Goal: Information Seeking & Learning: Learn about a topic

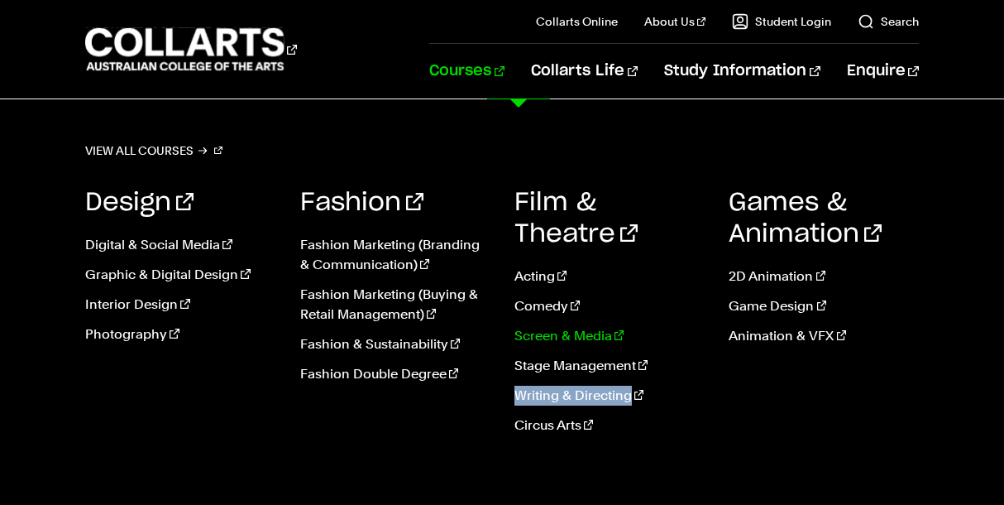
click at [573, 326] on link "Screen & Media" at bounding box center [609, 336] width 189 height 20
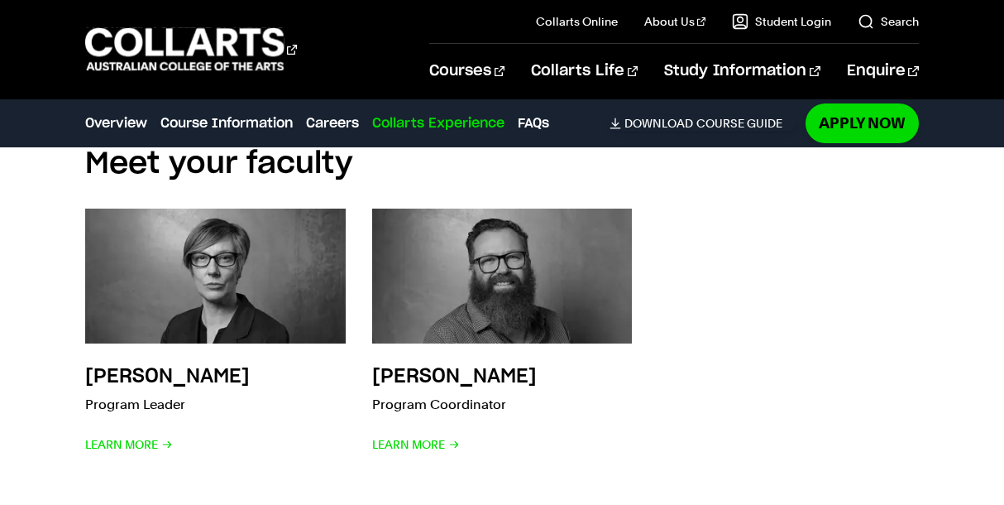
scroll to position [4344, 0]
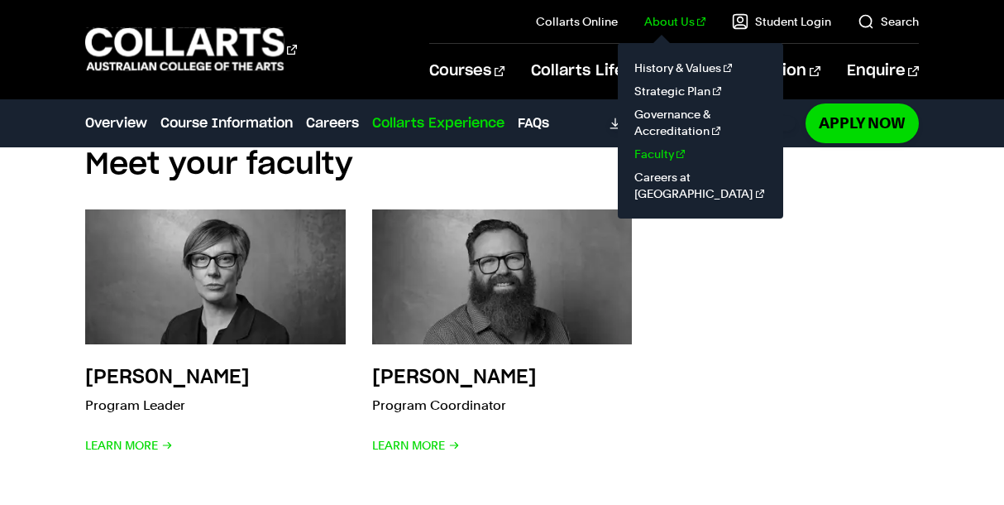
click at [670, 153] on link "Faculty" at bounding box center [700, 153] width 139 height 23
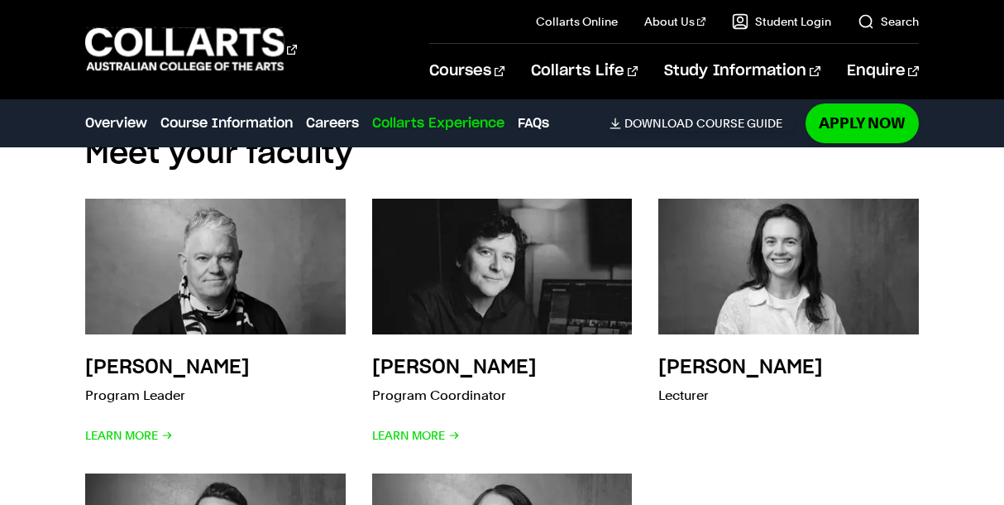
scroll to position [5054, 0]
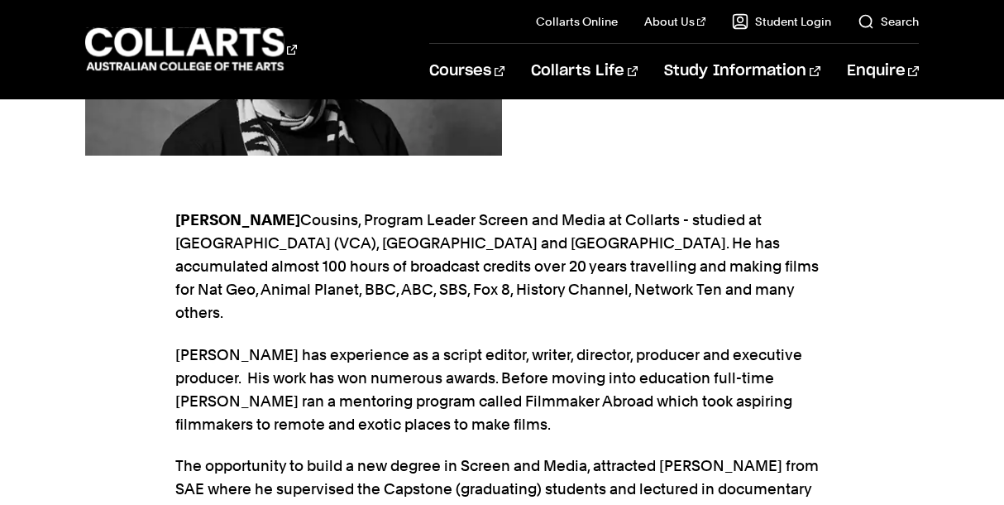
scroll to position [378, 0]
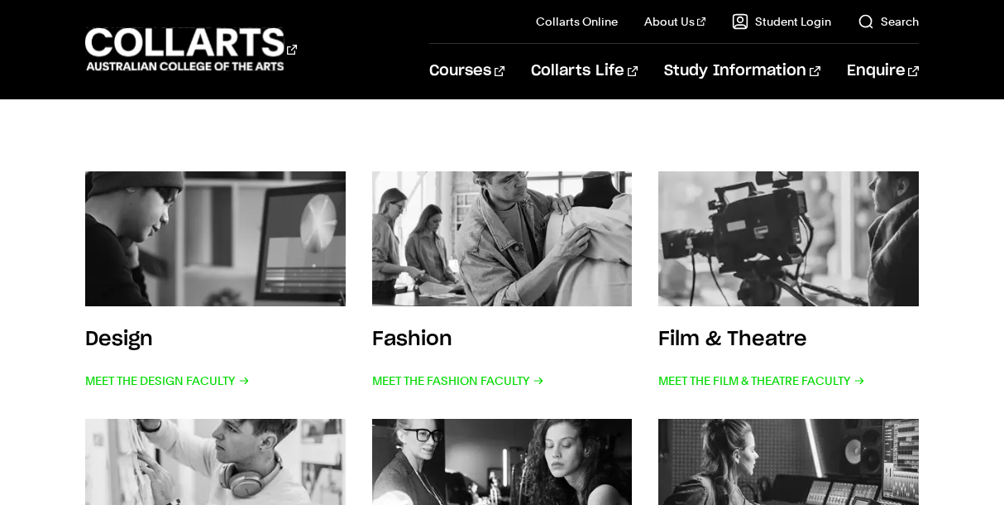
scroll to position [291, 0]
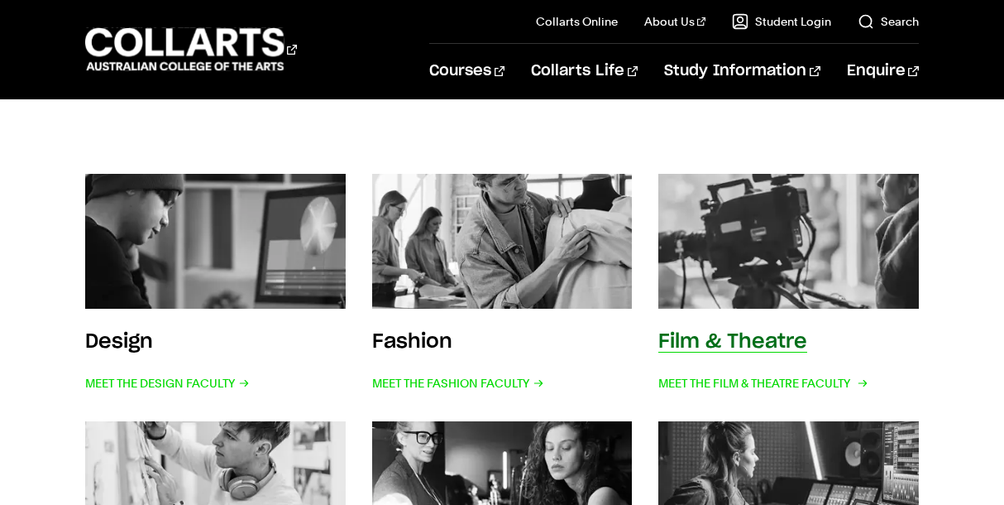
click at [750, 239] on img at bounding box center [789, 241] width 286 height 149
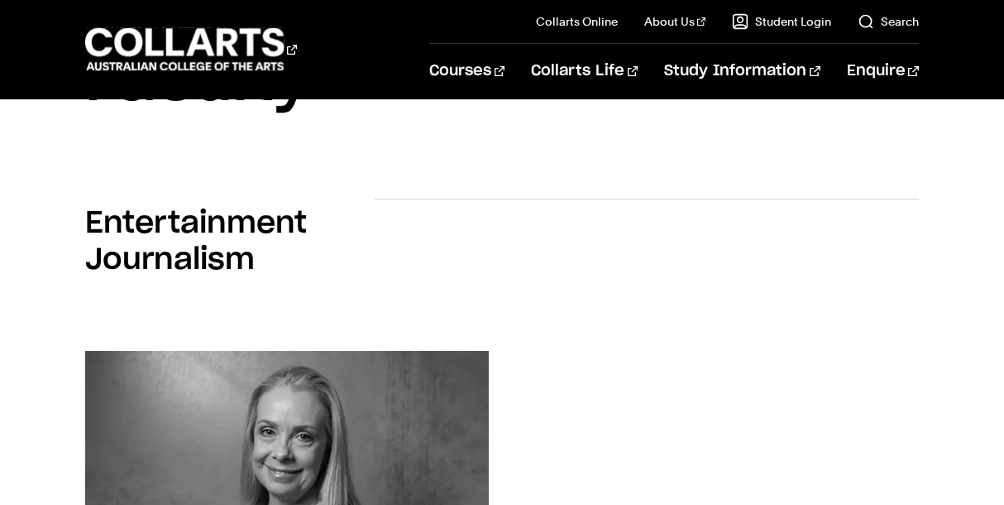
scroll to position [190, 0]
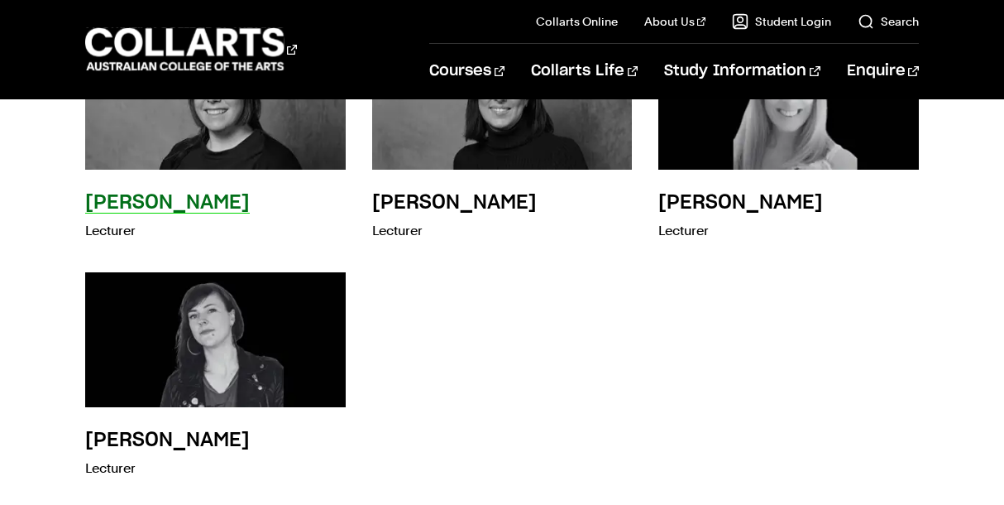
scroll to position [1275, 0]
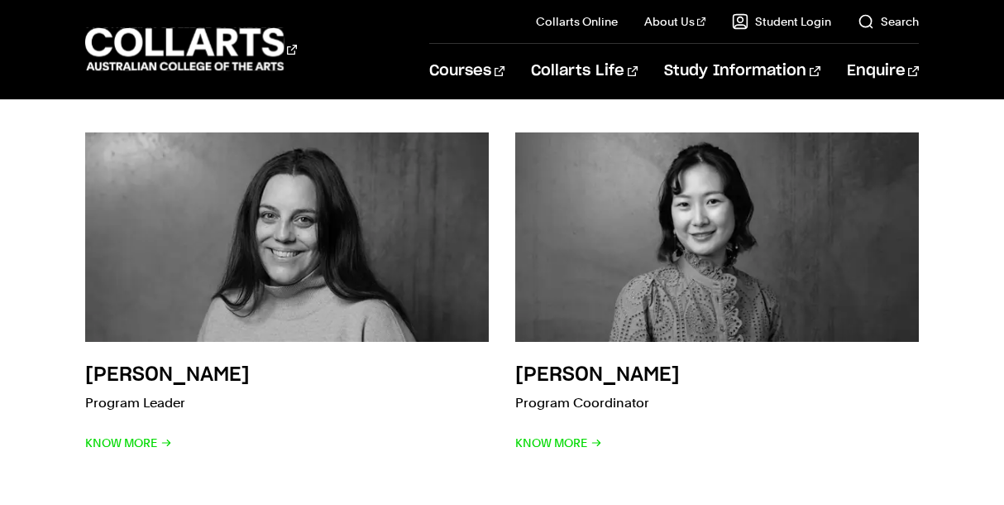
scroll to position [357, 0]
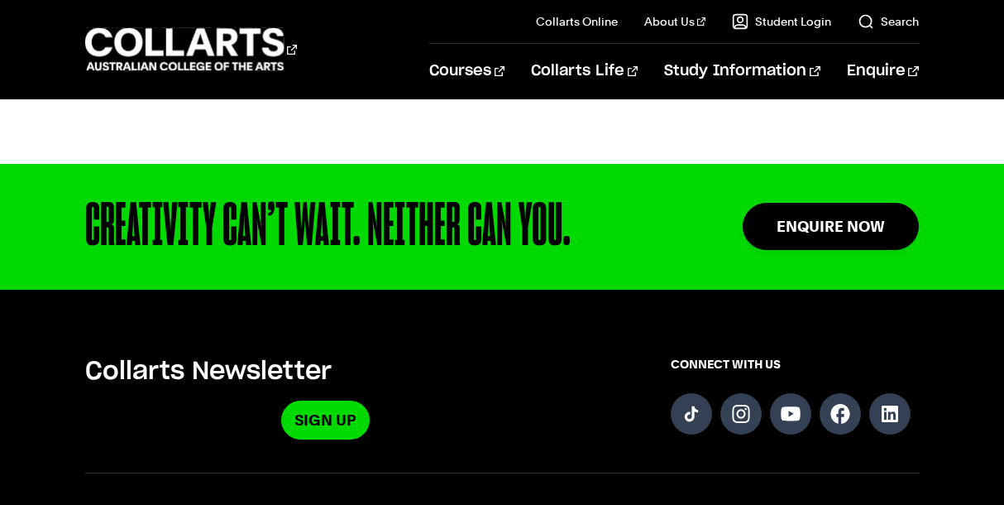
scroll to position [2804, 0]
